Goal: Information Seeking & Learning: Learn about a topic

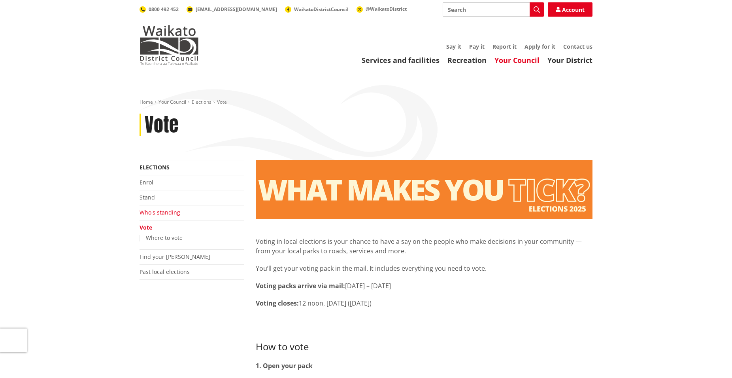
click at [176, 214] on link "Who's standing" at bounding box center [160, 212] width 41 height 8
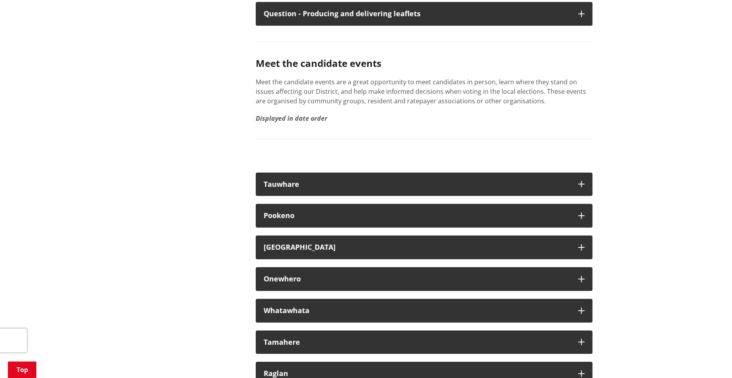
scroll to position [4400, 0]
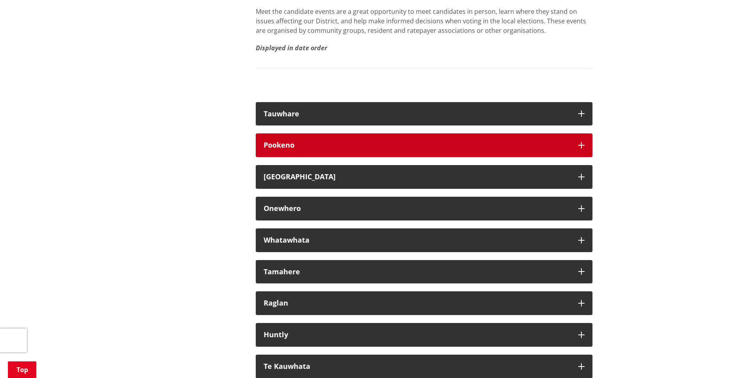
click at [579, 148] on icon "button" at bounding box center [582, 145] width 6 height 6
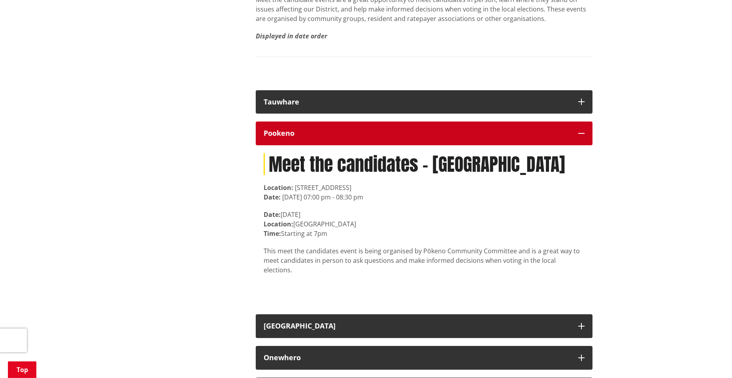
scroll to position [4414, 0]
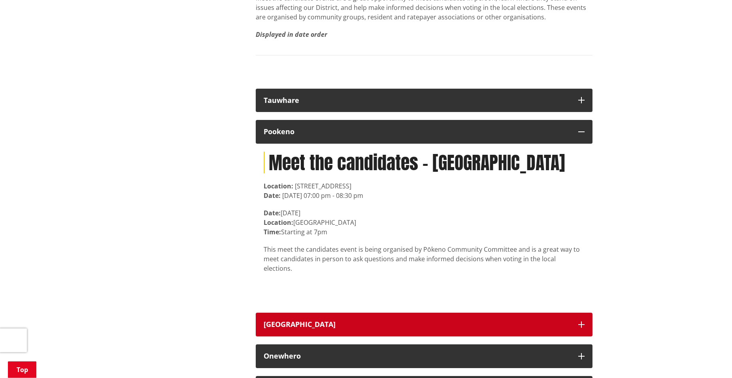
click at [581, 327] on icon "button" at bounding box center [582, 324] width 6 height 6
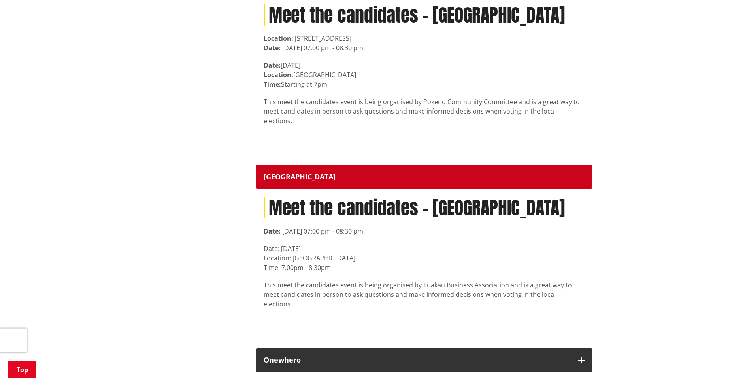
scroll to position [4575, 0]
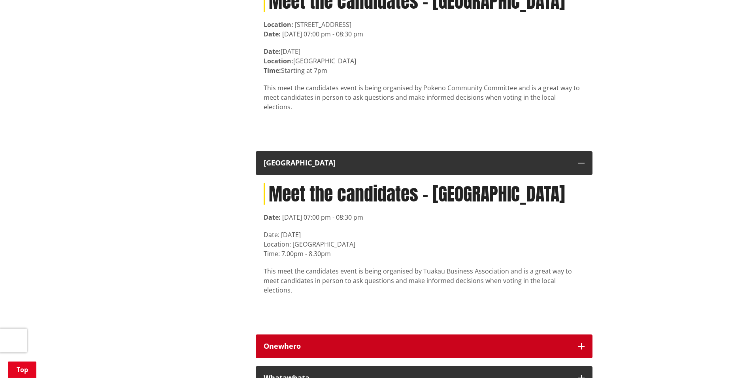
click at [581, 346] on icon "button" at bounding box center [582, 346] width 6 height 6
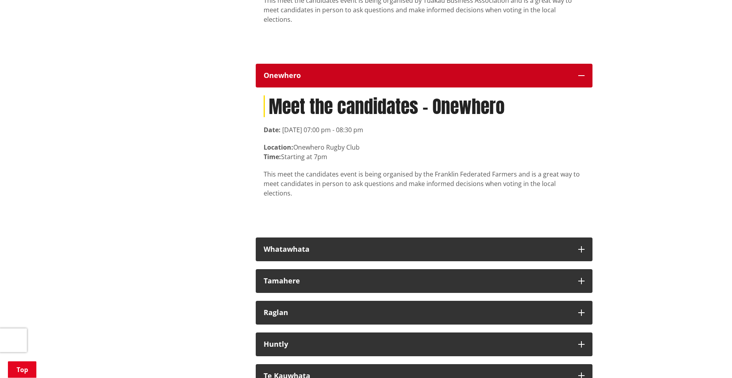
scroll to position [4858, 0]
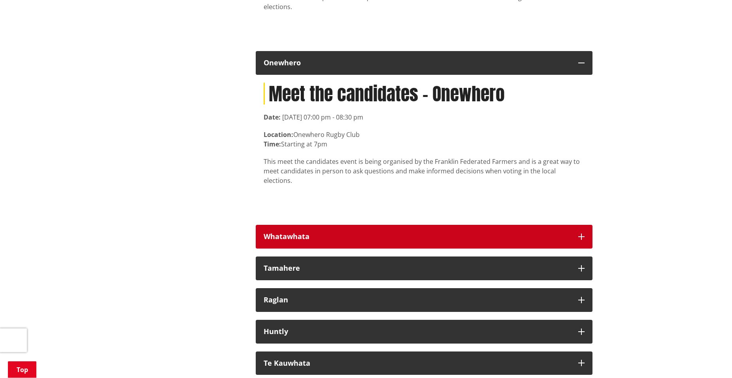
click at [579, 225] on button "Whatawhata" at bounding box center [424, 237] width 337 height 24
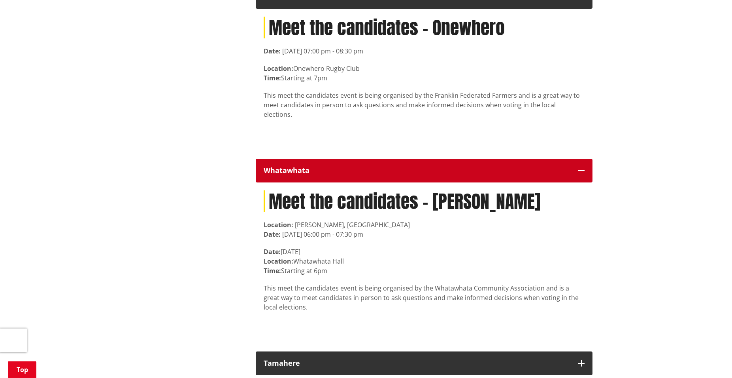
scroll to position [4936, 0]
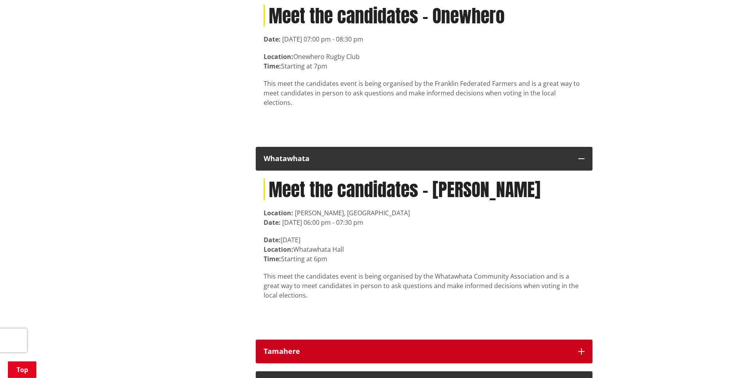
click at [577, 339] on button "Tamahere" at bounding box center [424, 351] width 337 height 24
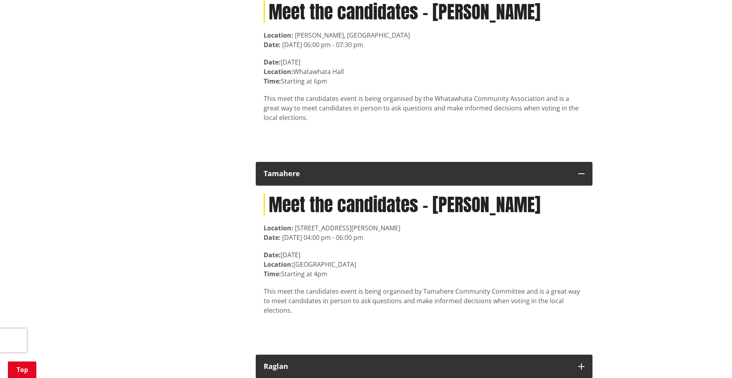
scroll to position [5120, 0]
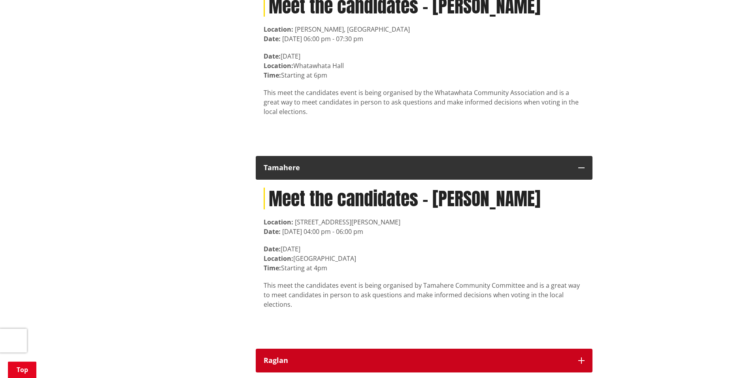
click at [580, 357] on icon "button" at bounding box center [582, 360] width 6 height 6
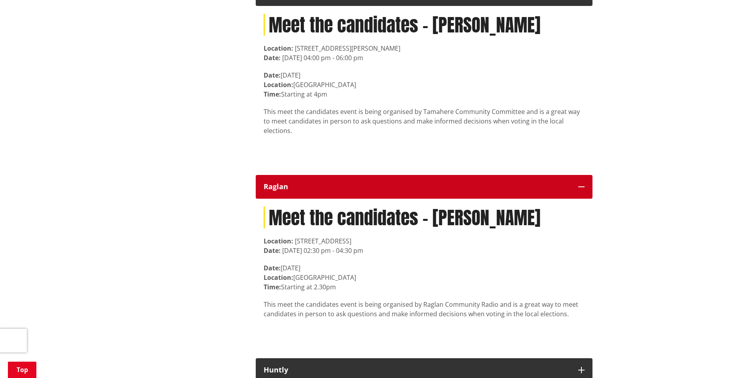
scroll to position [5305, 0]
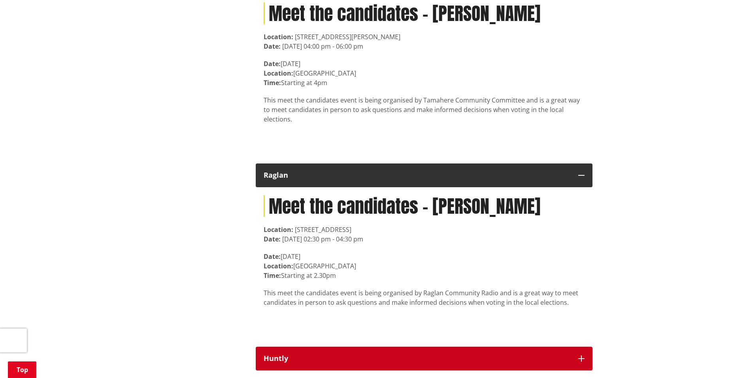
click at [586, 346] on button "Huntly" at bounding box center [424, 358] width 337 height 24
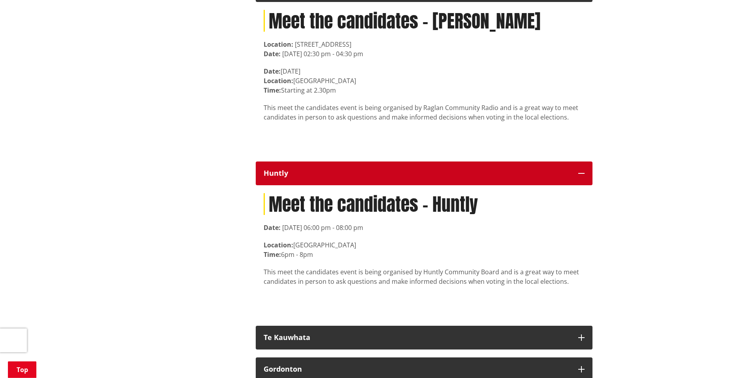
scroll to position [5532, 0]
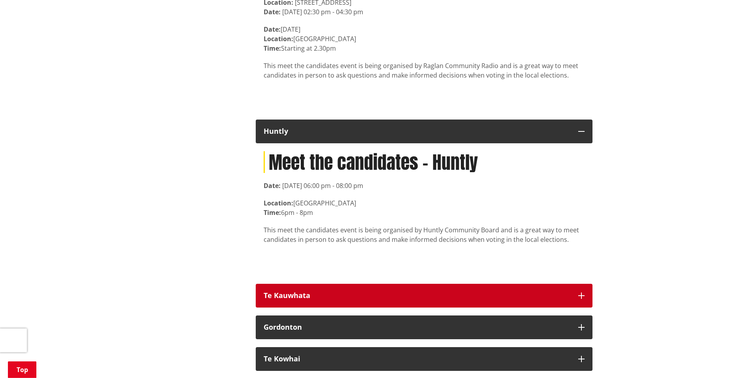
click at [576, 284] on button "Te Kauwhata" at bounding box center [424, 296] width 337 height 24
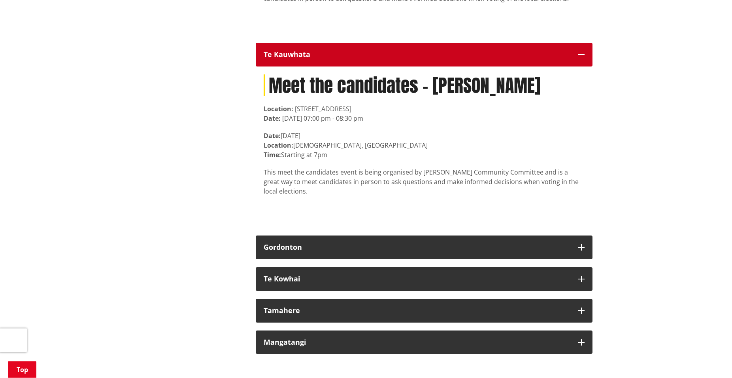
scroll to position [5809, 0]
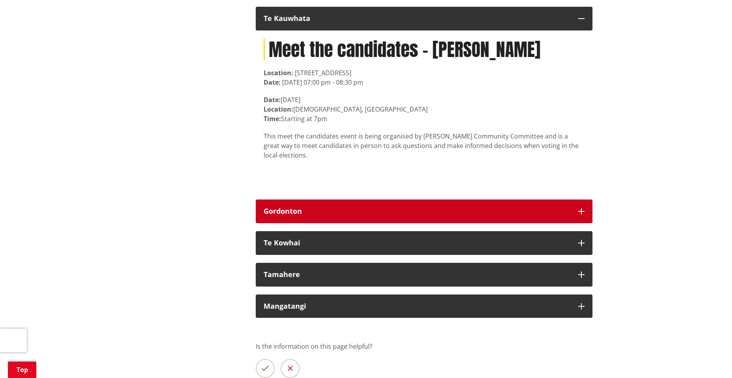
click at [579, 199] on button "Gordonton" at bounding box center [424, 211] width 337 height 24
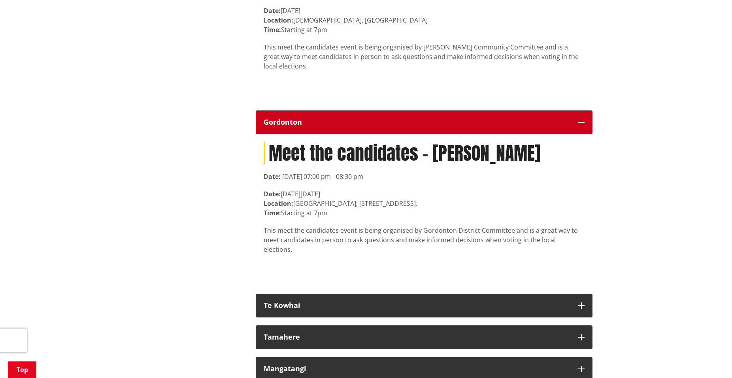
scroll to position [5905, 0]
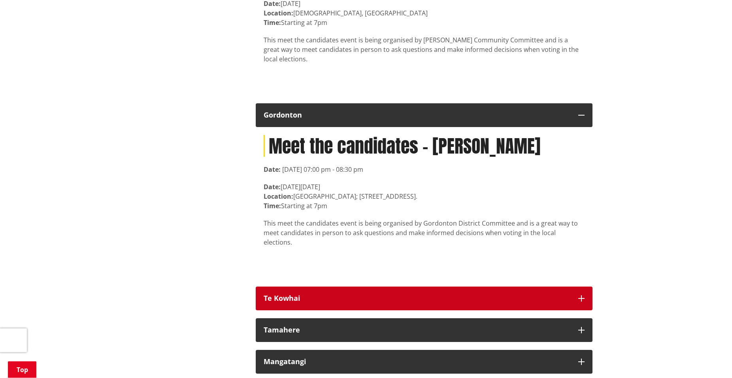
click at [583, 295] on icon "button" at bounding box center [582, 298] width 6 height 6
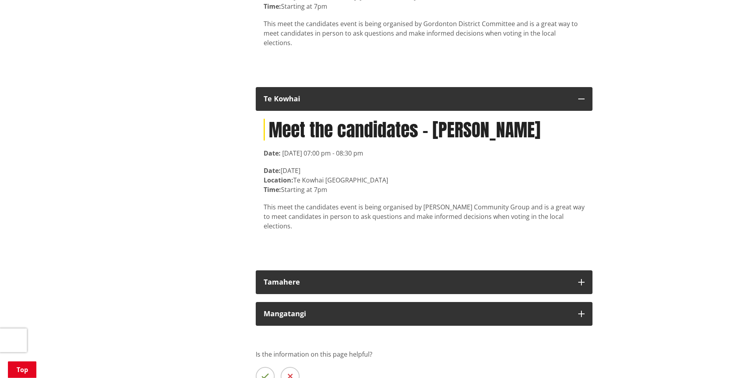
scroll to position [6112, 0]
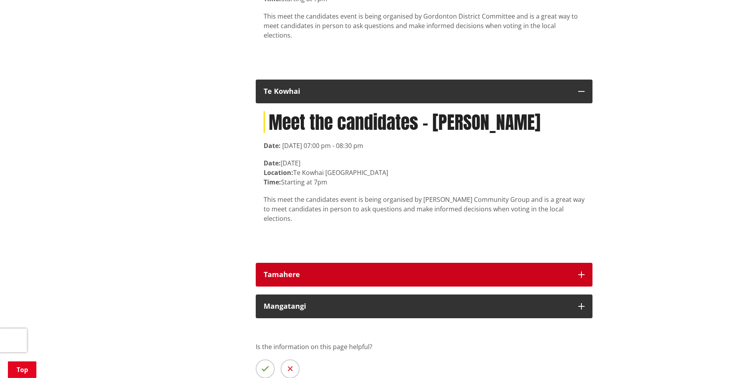
click at [580, 271] on icon "button" at bounding box center [582, 274] width 6 height 6
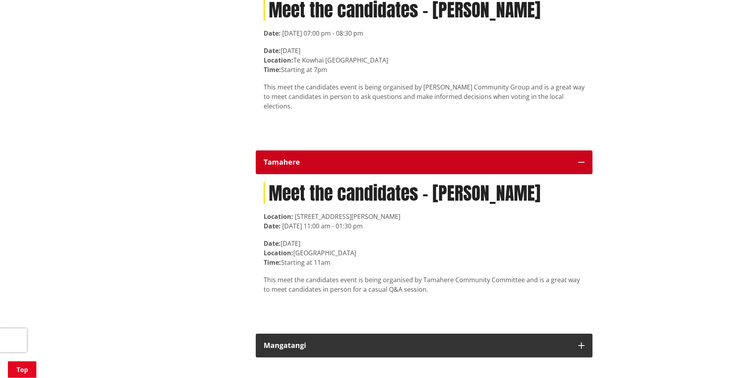
scroll to position [6247, 0]
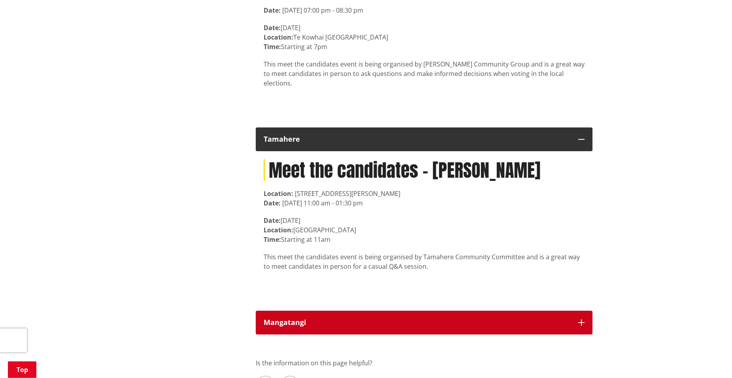
click at [583, 319] on icon "button" at bounding box center [582, 322] width 6 height 6
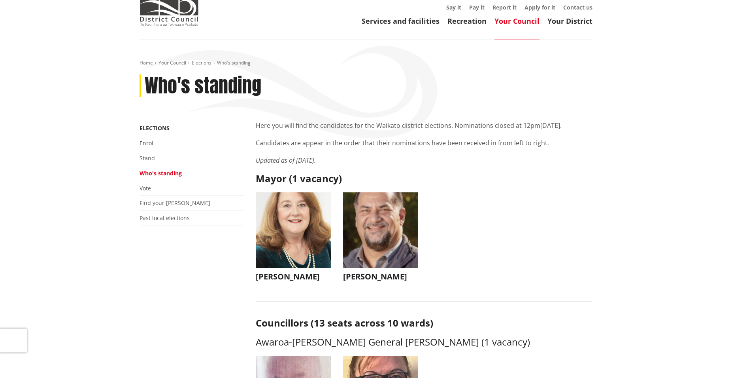
scroll to position [0, 0]
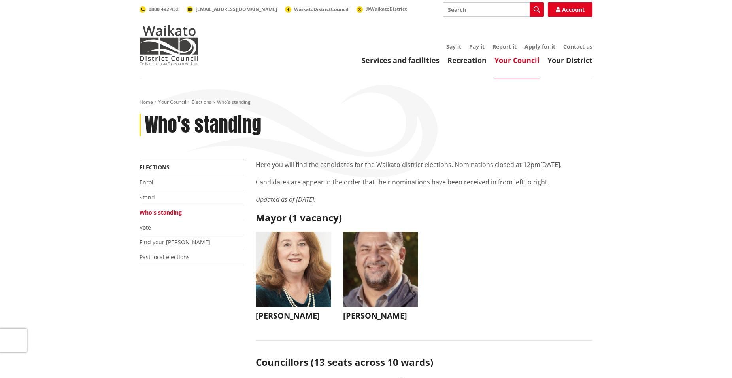
click at [524, 61] on link "Your Council" at bounding box center [517, 59] width 45 height 9
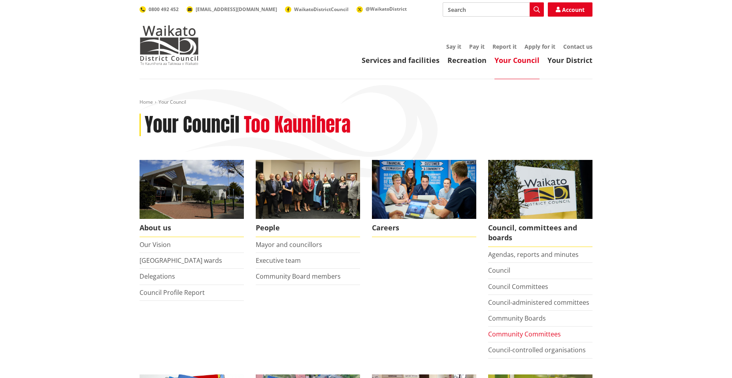
click at [530, 334] on link "Community Committees" at bounding box center [524, 333] width 73 height 9
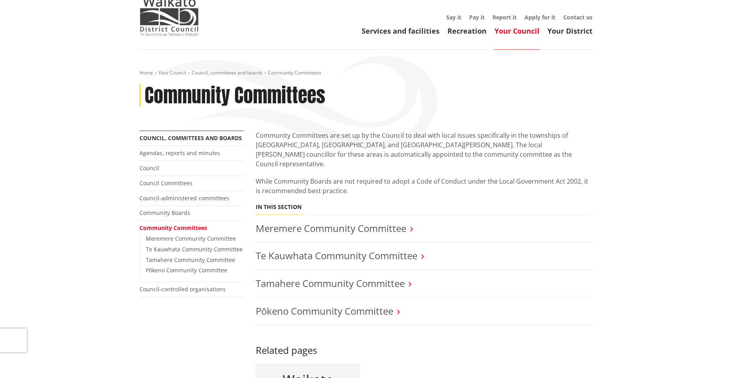
scroll to position [39, 0]
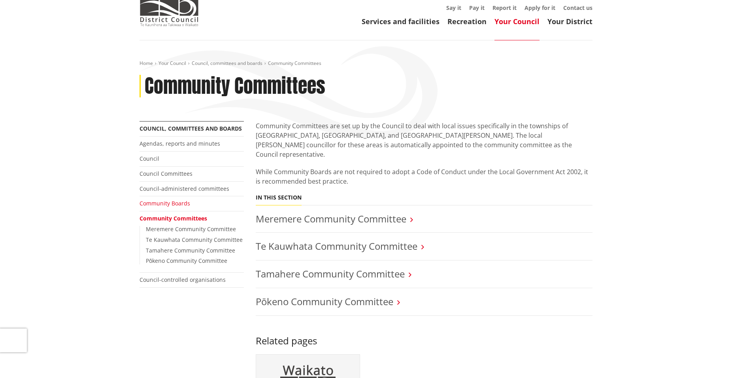
click at [167, 203] on link "Community Boards" at bounding box center [165, 203] width 51 height 8
click at [178, 203] on link "Community Boards" at bounding box center [165, 203] width 51 height 8
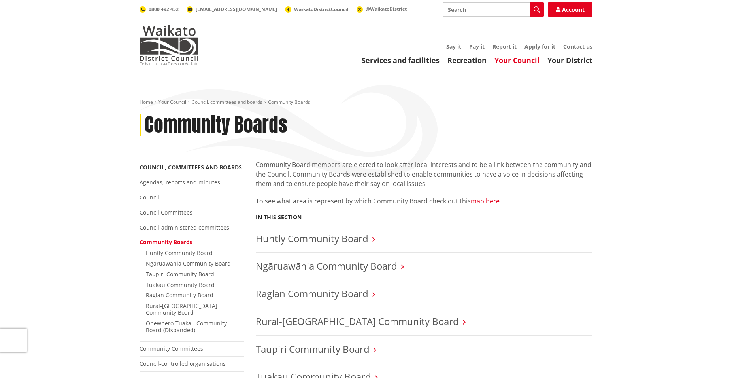
scroll to position [8, 0]
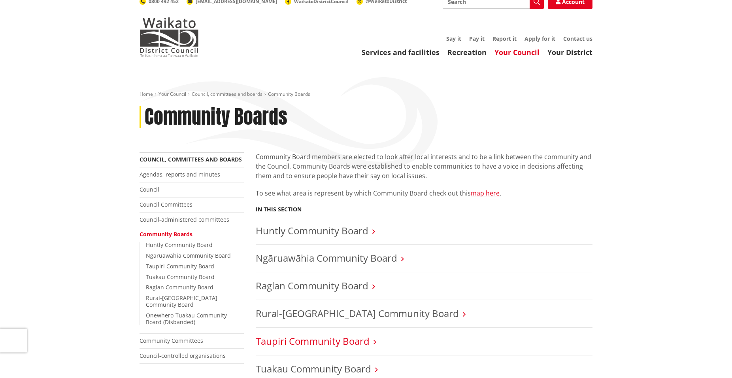
click at [328, 340] on link "Taupiri Community Board" at bounding box center [313, 340] width 114 height 13
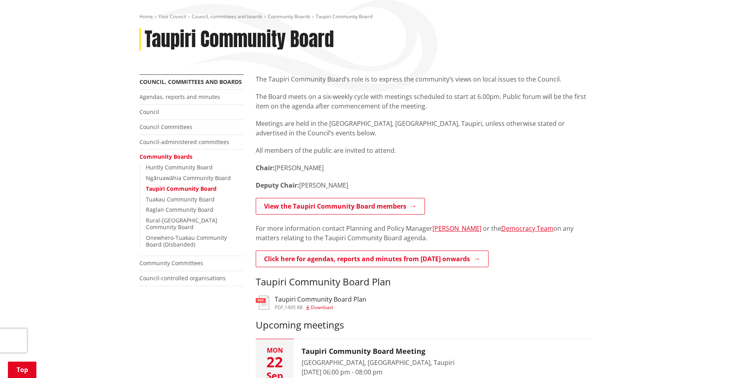
scroll to position [95, 0]
